Goal: Task Accomplishment & Management: Manage account settings

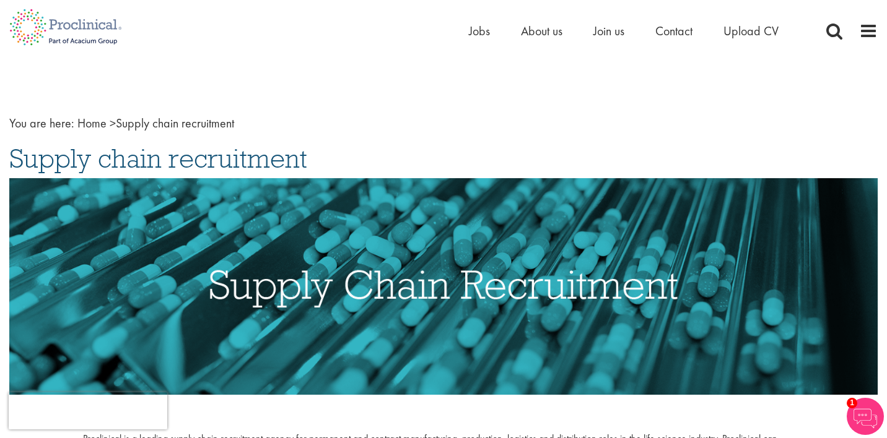
click at [489, 32] on ul "Home Jobs About us Join us Contact Upload CV" at bounding box center [639, 31] width 340 height 19
click at [480, 32] on span "Jobs" at bounding box center [479, 31] width 21 height 16
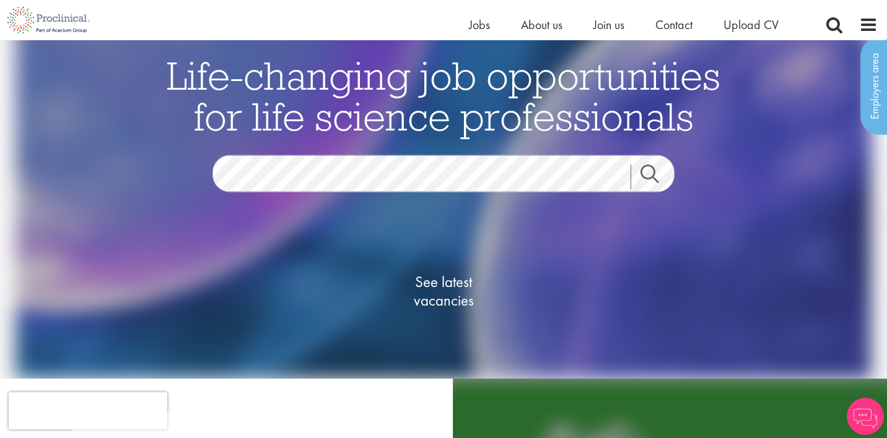
scroll to position [18, 0]
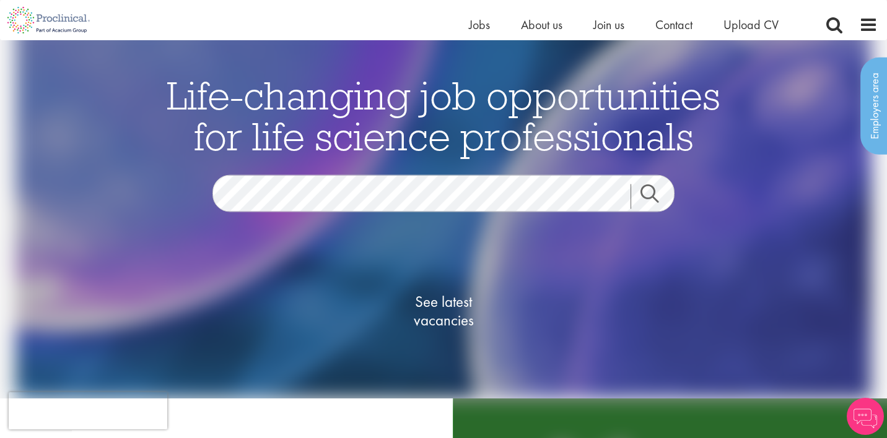
click at [450, 325] on span "See latest vacancies" at bounding box center [443, 311] width 124 height 37
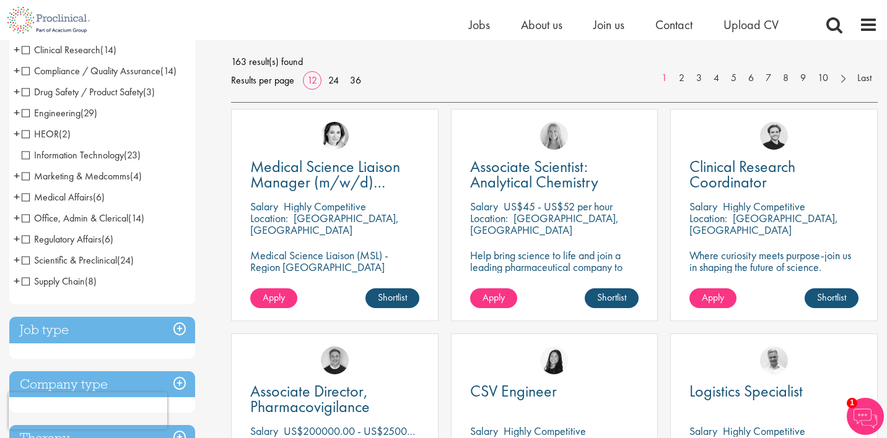
scroll to position [177, 0]
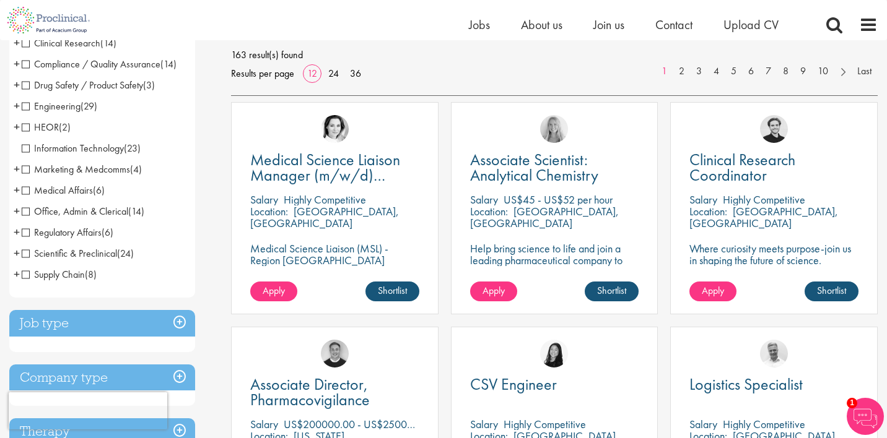
click at [77, 272] on span "Supply Chain" at bounding box center [53, 274] width 63 height 13
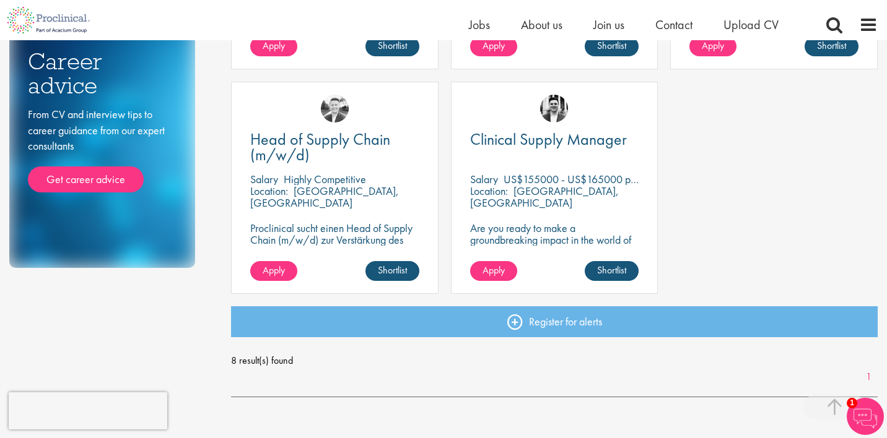
scroll to position [643, 0]
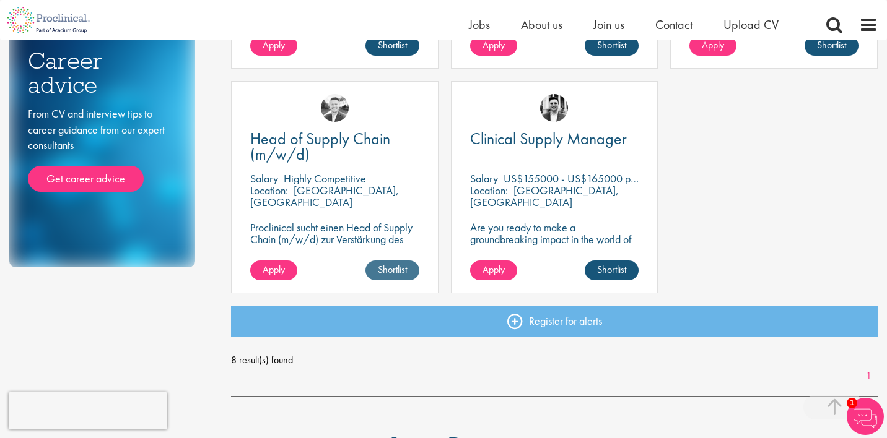
click at [404, 269] on link "Shortlist" at bounding box center [392, 271] width 54 height 20
click at [404, 269] on link "Shortlisted" at bounding box center [387, 271] width 64 height 20
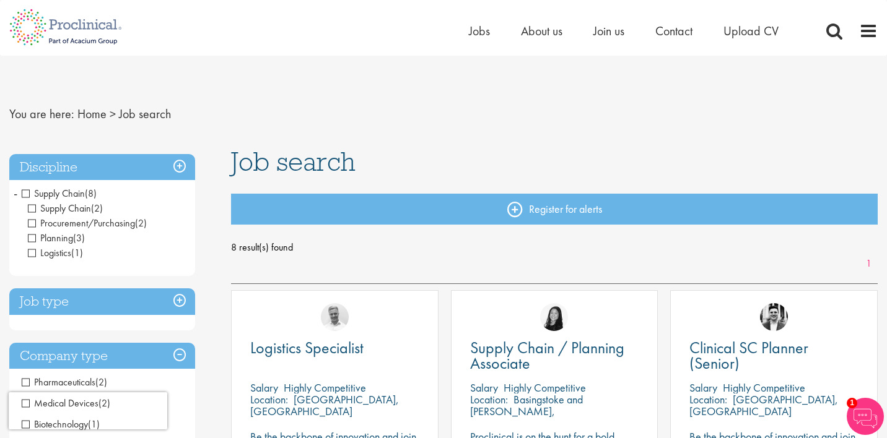
scroll to position [0, 0]
click at [552, 32] on span "About us" at bounding box center [541, 31] width 41 height 16
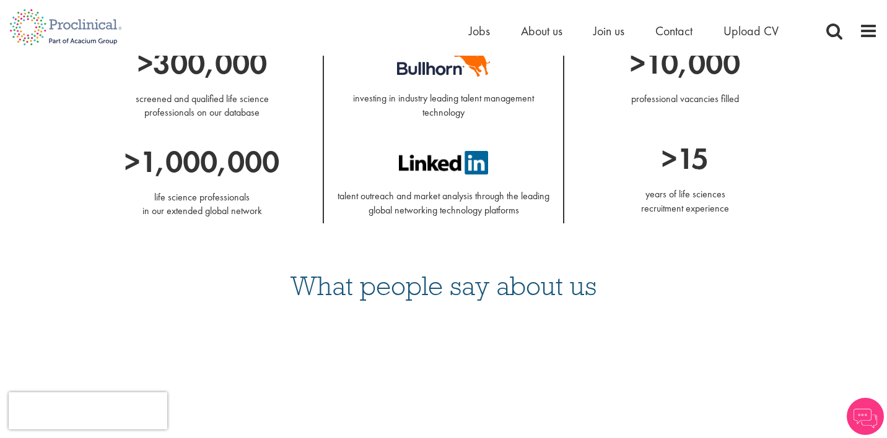
scroll to position [1090, 0]
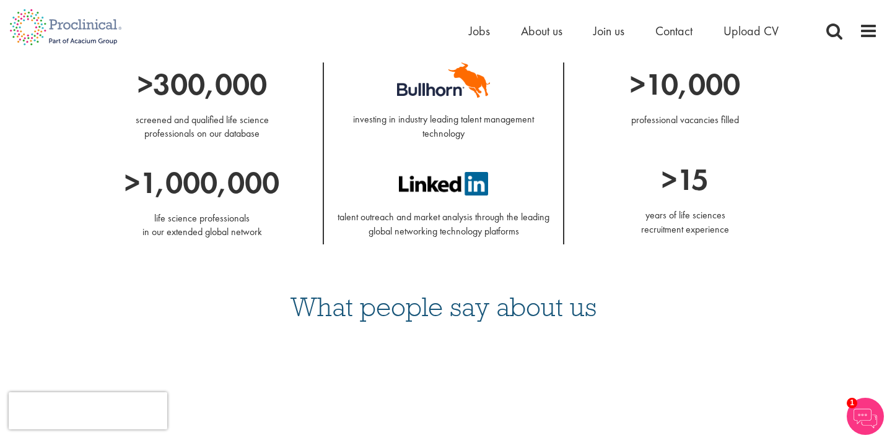
click at [425, 172] on img at bounding box center [443, 184] width 89 height 24
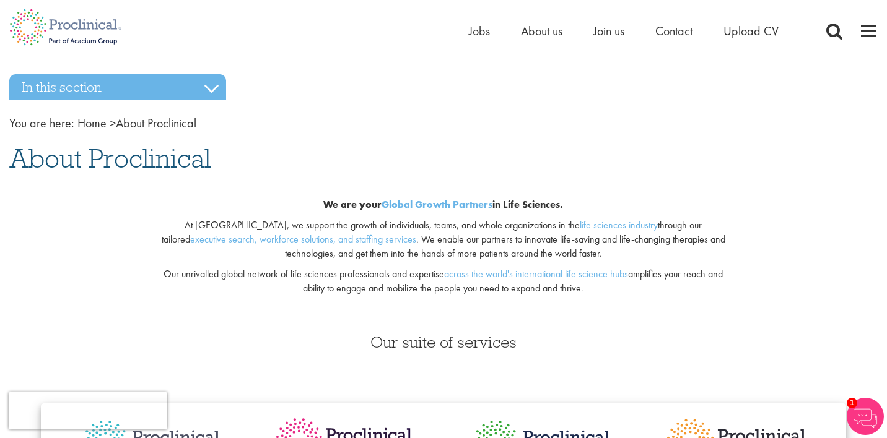
scroll to position [0, 0]
click at [676, 32] on span "Contact" at bounding box center [673, 31] width 37 height 16
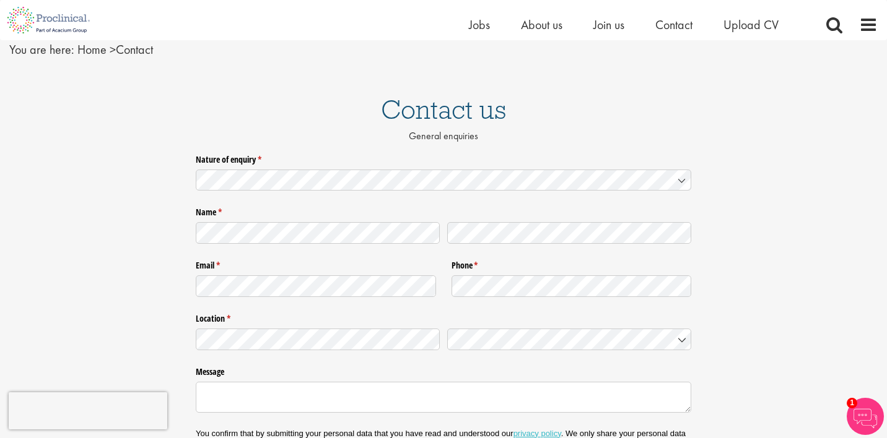
scroll to position [48, 0]
